Goal: Task Accomplishment & Management: Manage account settings

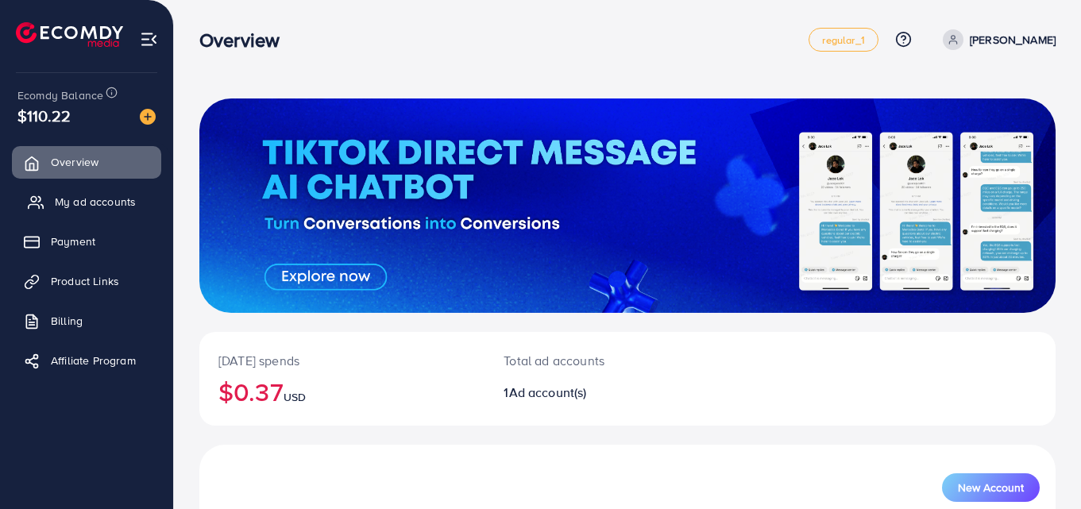
click at [112, 209] on span "My ad accounts" at bounding box center [95, 202] width 81 height 16
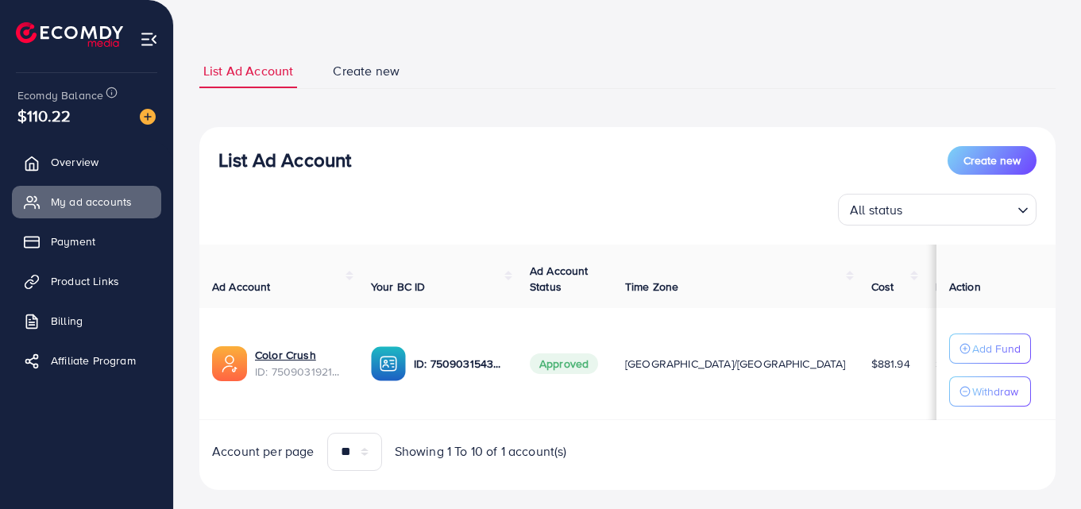
scroll to position [93, 0]
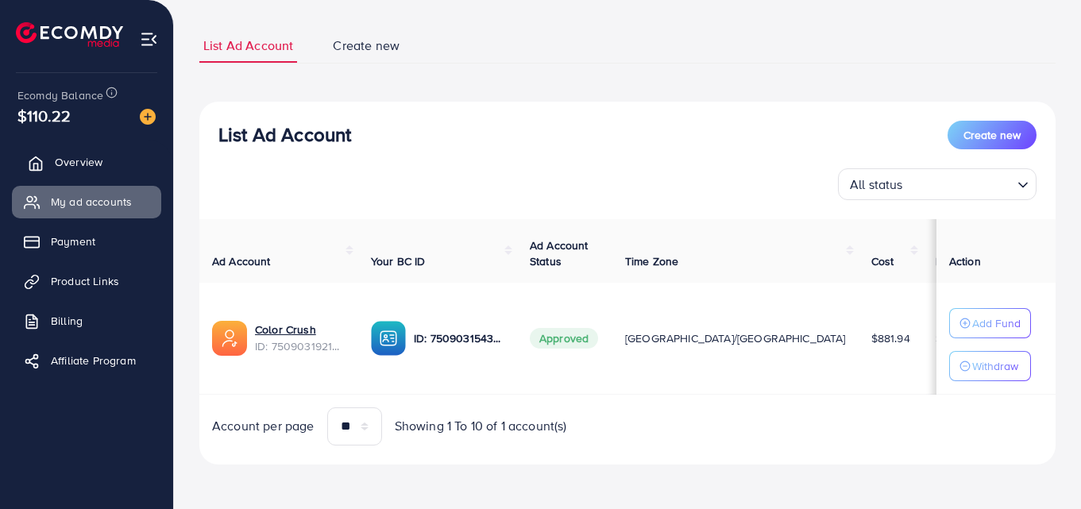
click at [98, 175] on link "Overview" at bounding box center [86, 162] width 149 height 32
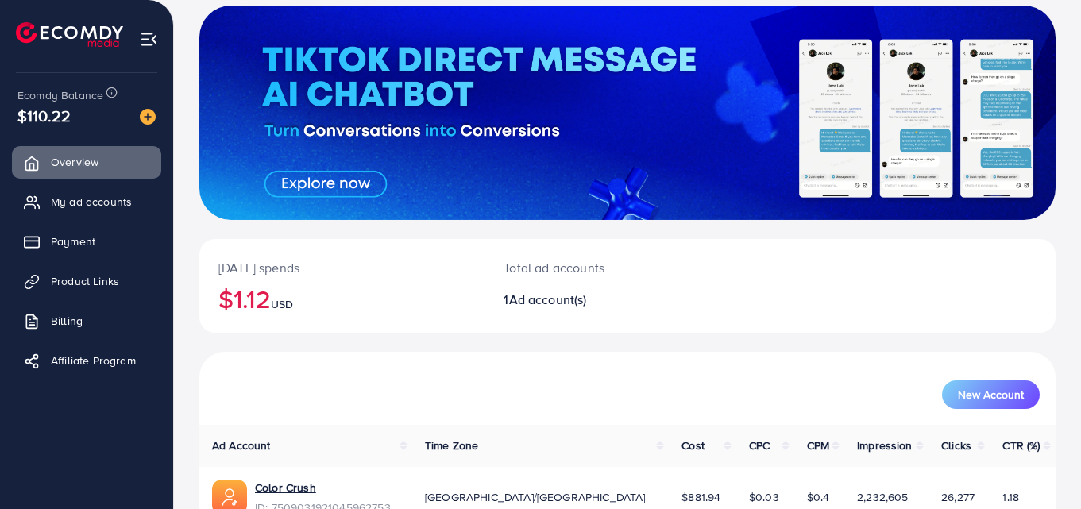
scroll to position [105, 0]
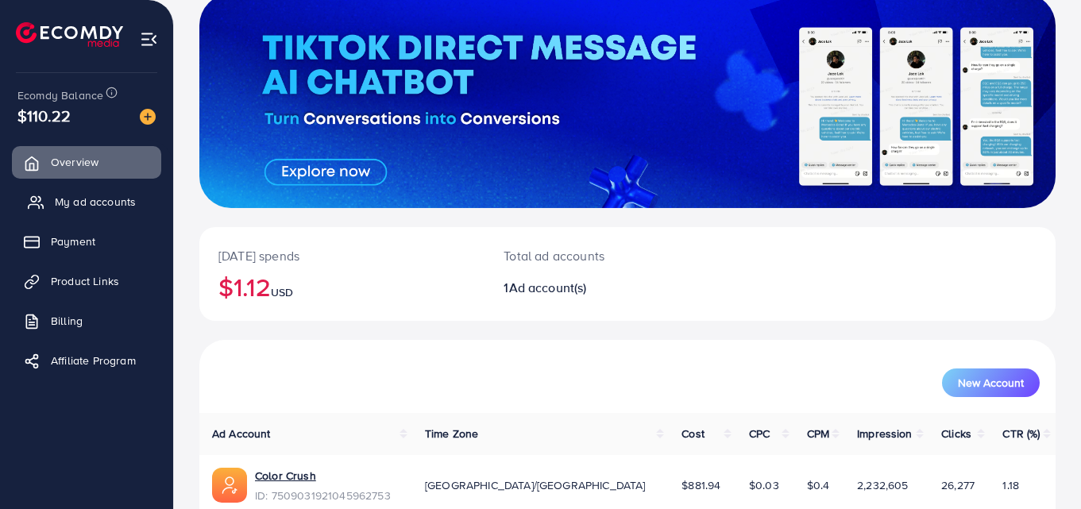
click at [126, 201] on span "My ad accounts" at bounding box center [95, 202] width 81 height 16
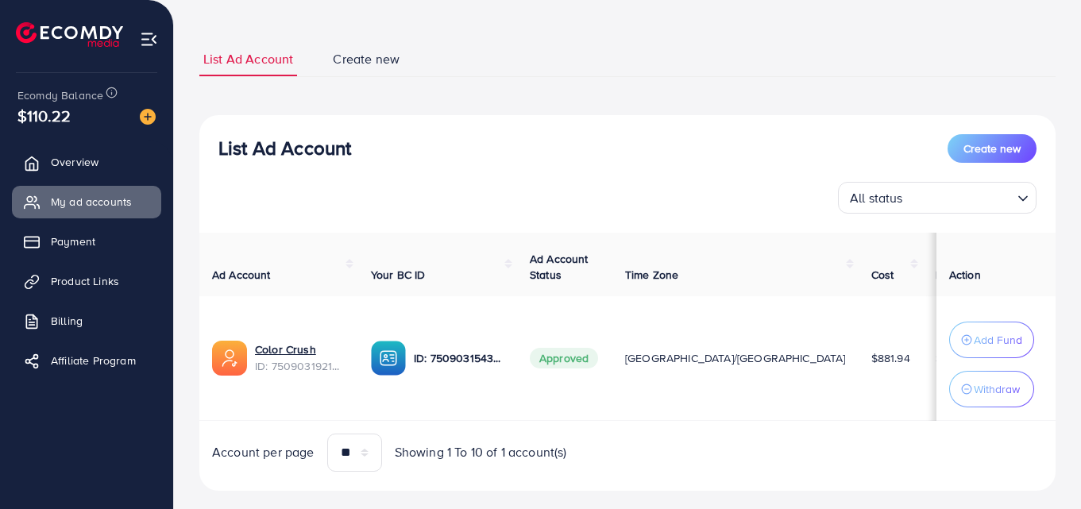
scroll to position [106, 0]
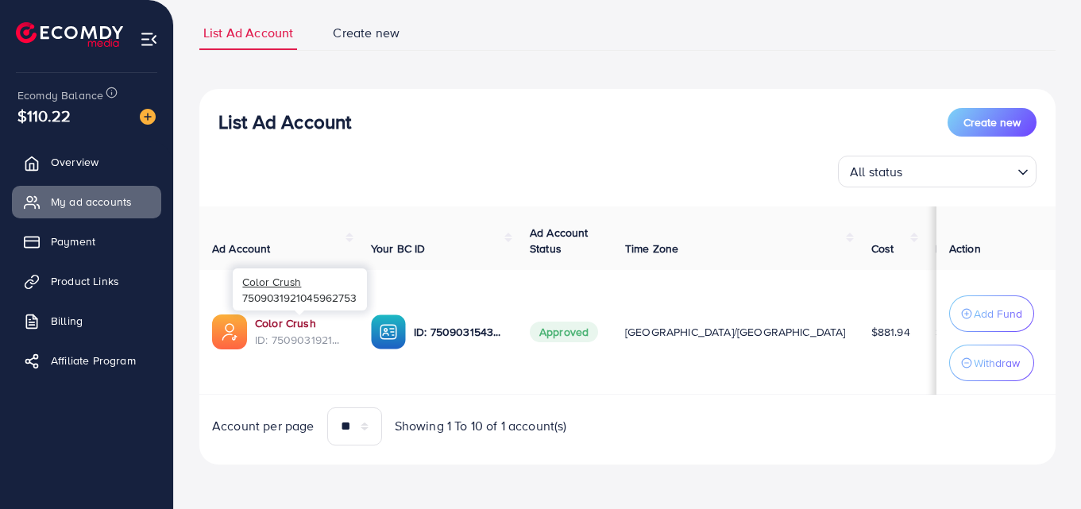
click at [284, 320] on link "Color Crush" at bounding box center [300, 323] width 91 height 16
